Goal: Information Seeking & Learning: Understand process/instructions

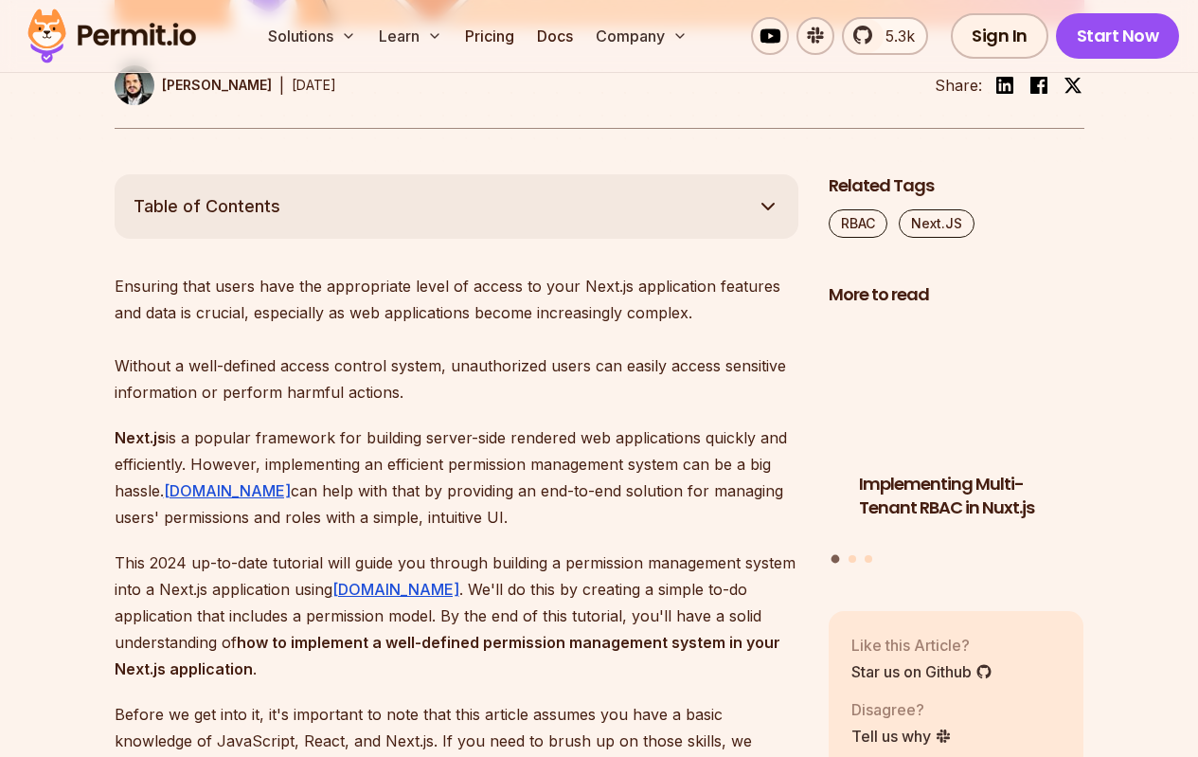
scroll to position [947, 0]
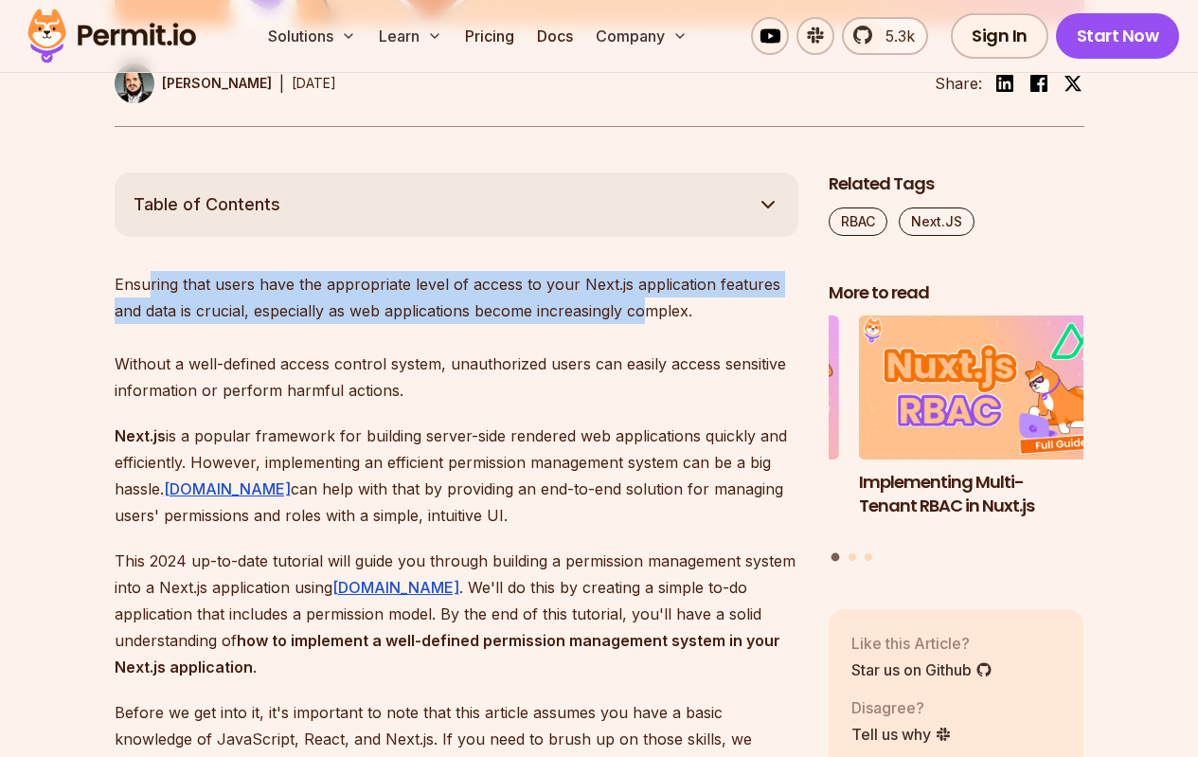
drag, startPoint x: 152, startPoint y: 279, endPoint x: 672, endPoint y: 316, distance: 521.4
click at [647, 312] on p "Ensuring that users have the appropriate level of access to your Next.js applic…" at bounding box center [457, 337] width 684 height 133
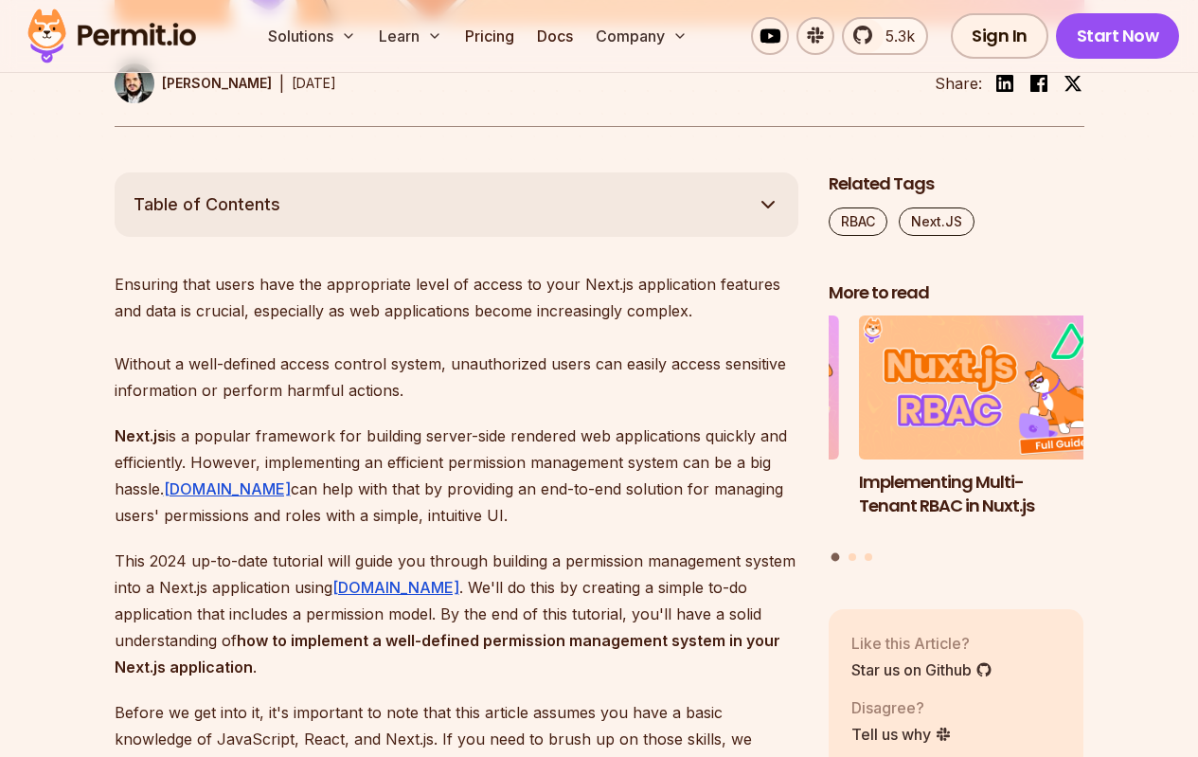
click at [672, 316] on p "Ensuring that users have the appropriate level of access to your Next.js applic…" at bounding box center [457, 337] width 684 height 133
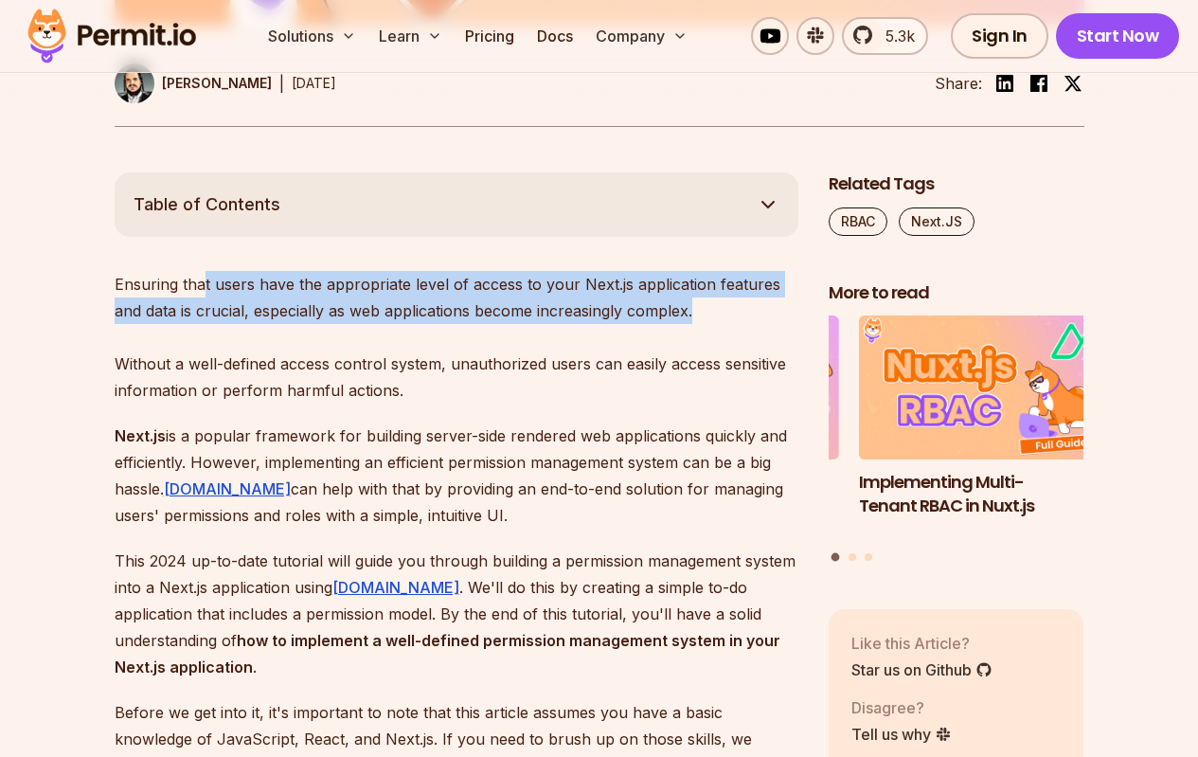
drag, startPoint x: 744, startPoint y: 306, endPoint x: 206, endPoint y: 285, distance: 538.5
click at [206, 285] on p "Ensuring that users have the appropriate level of access to your Next.js applic…" at bounding box center [457, 337] width 684 height 133
click at [266, 319] on p "Ensuring that users have the appropriate level of access to your Next.js applic…" at bounding box center [457, 337] width 684 height 133
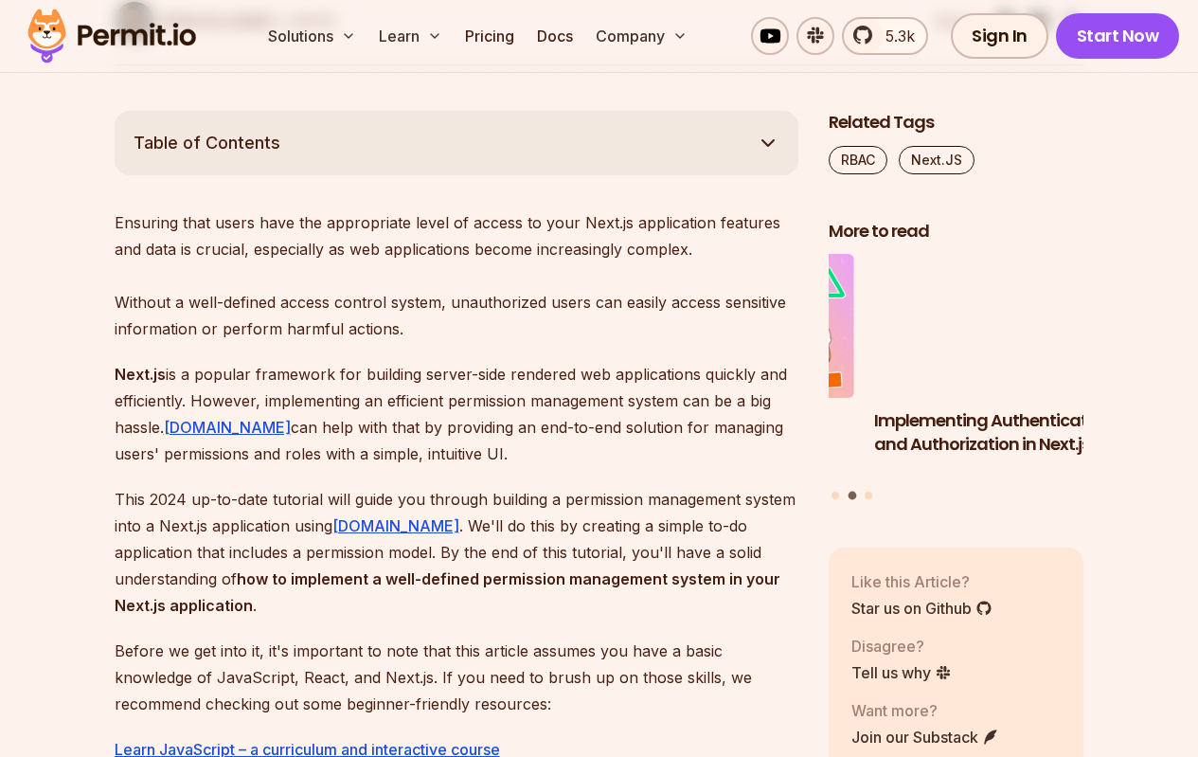
scroll to position [1042, 0]
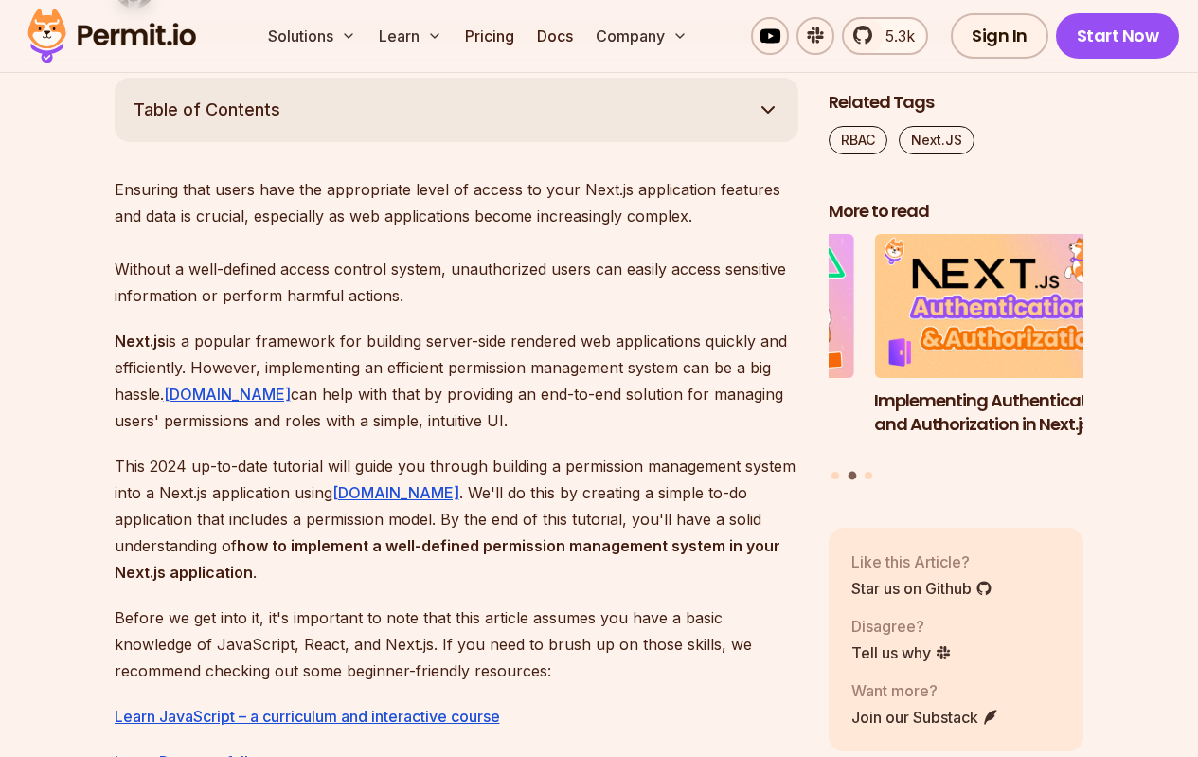
drag, startPoint x: 153, startPoint y: 347, endPoint x: 482, endPoint y: 426, distance: 339.1
click at [482, 426] on p "Next.js is a popular framework for building server-side rendered web applicatio…" at bounding box center [457, 381] width 684 height 106
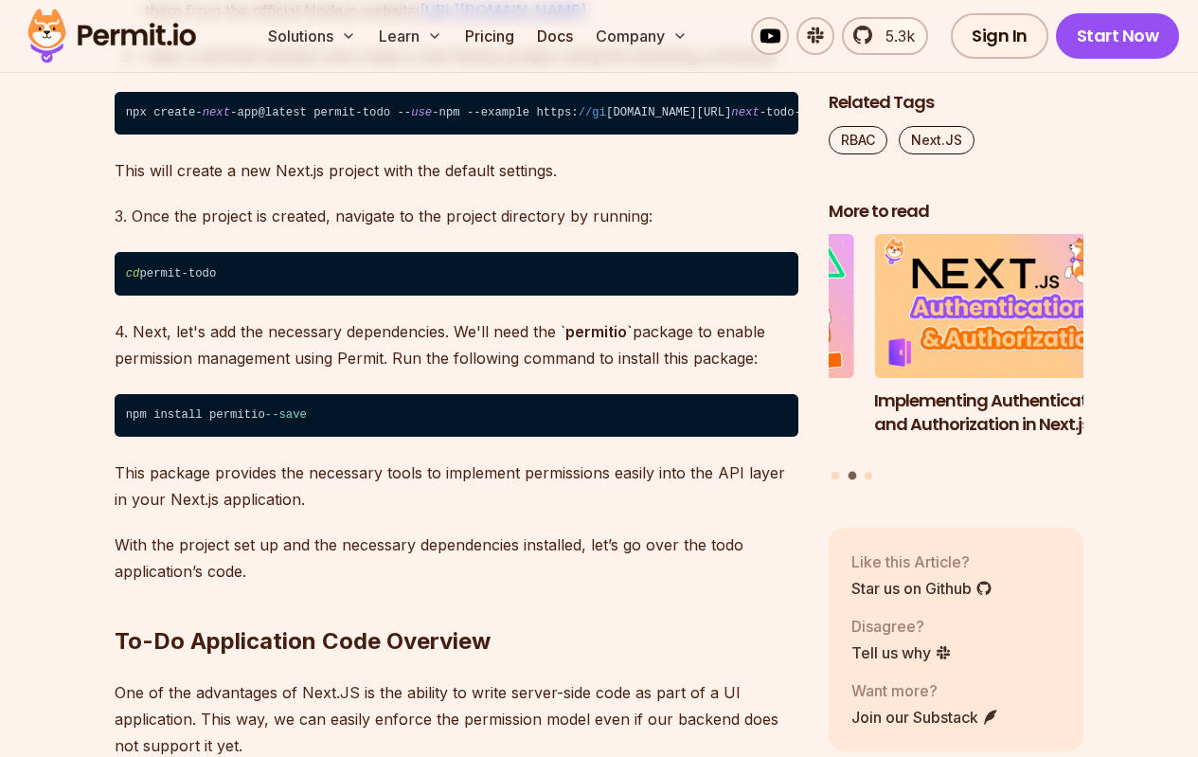
scroll to position [2179, 0]
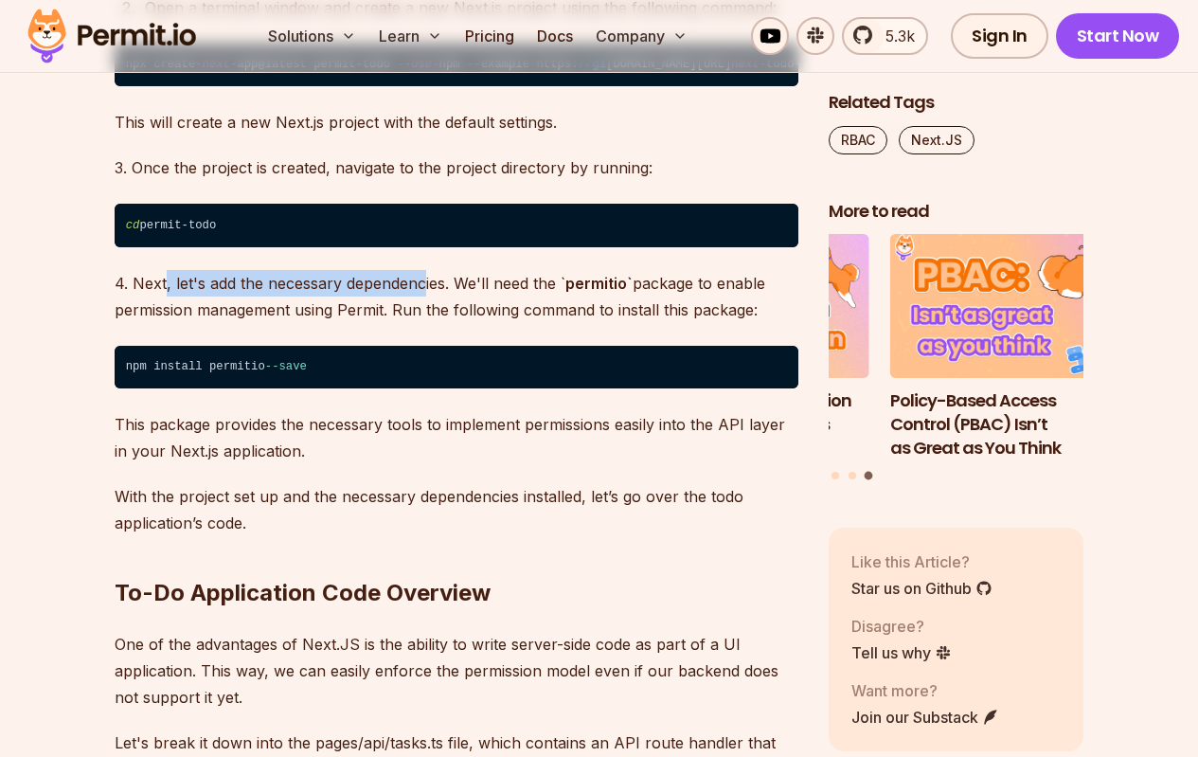
drag, startPoint x: 164, startPoint y: 286, endPoint x: 425, endPoint y: 303, distance: 262.0
click at [425, 303] on p "4. Next, let's add the necessary dependencies. We'll need the ` permitio` packa…" at bounding box center [457, 296] width 684 height 53
click at [427, 303] on p "4. Next, let's add the necessary dependencies. We'll need the ` permitio` packa…" at bounding box center [457, 296] width 684 height 53
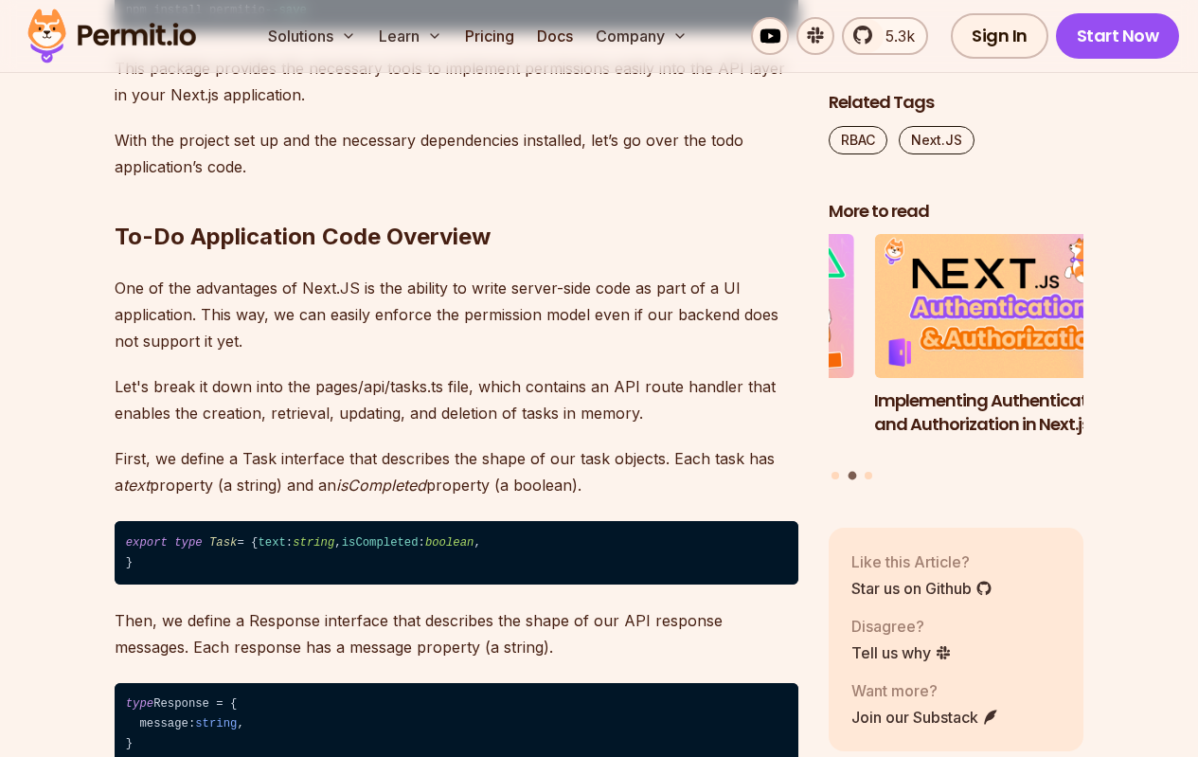
scroll to position [2558, 0]
